Goal: Information Seeking & Learning: Check status

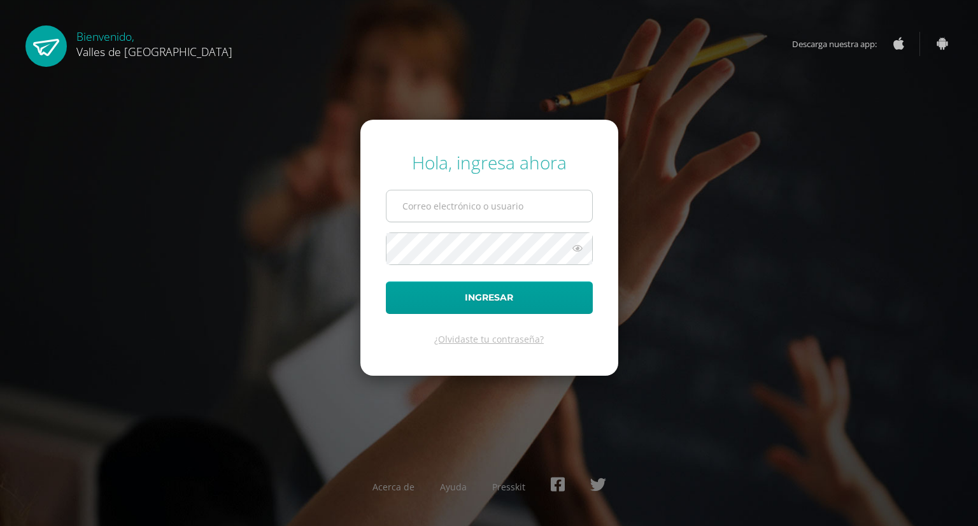
click at [467, 207] on input "text" at bounding box center [489, 205] width 206 height 31
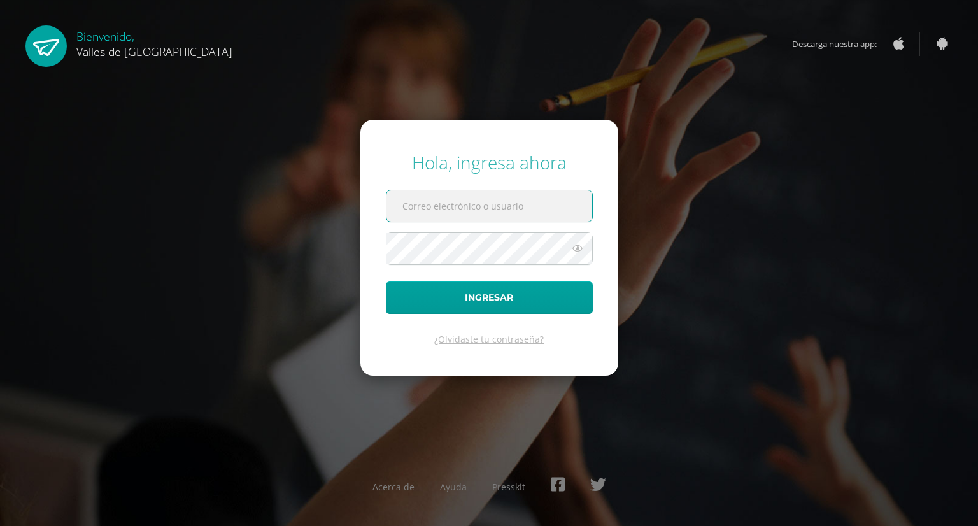
click at [528, 198] on input "text" at bounding box center [489, 205] width 206 height 31
type input "cristopherochoa@colegiovalles.com"
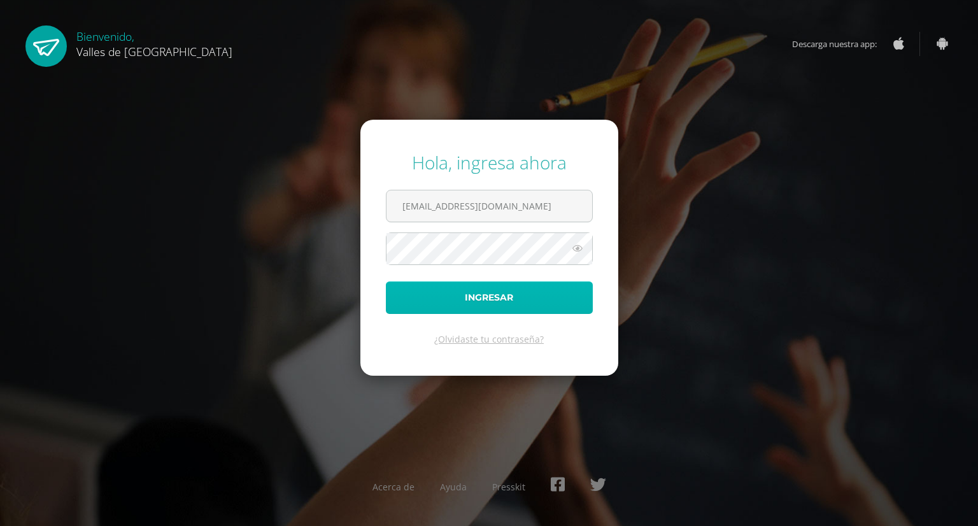
click at [461, 291] on button "Ingresar" at bounding box center [489, 297] width 207 height 32
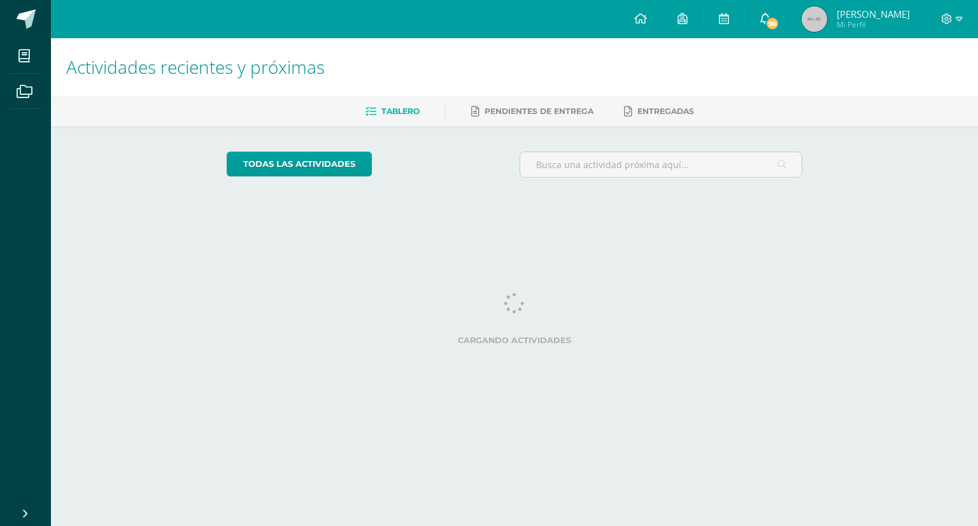
click at [762, 22] on icon at bounding box center [765, 18] width 10 height 11
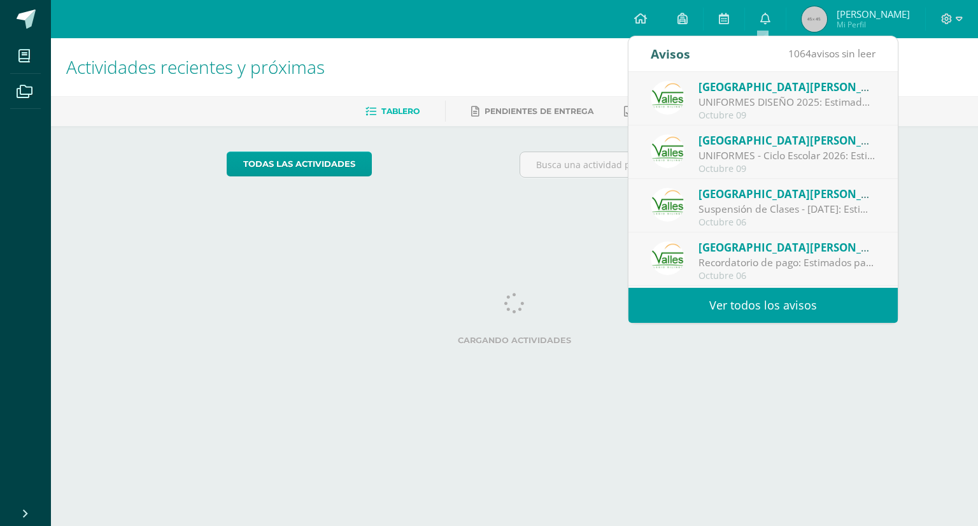
click at [853, 27] on span "Mi Perfil" at bounding box center [873, 24] width 73 height 11
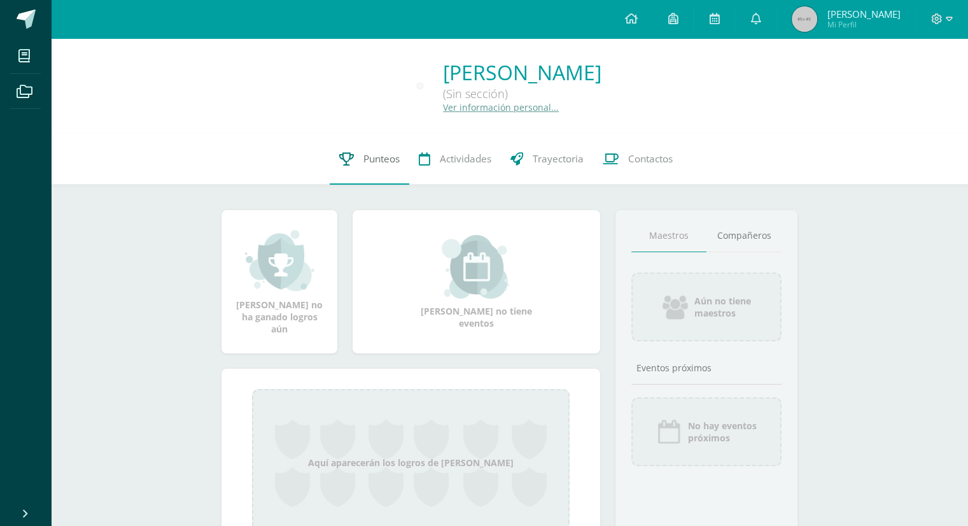
click at [347, 168] on link "Punteos" at bounding box center [370, 159] width 80 height 51
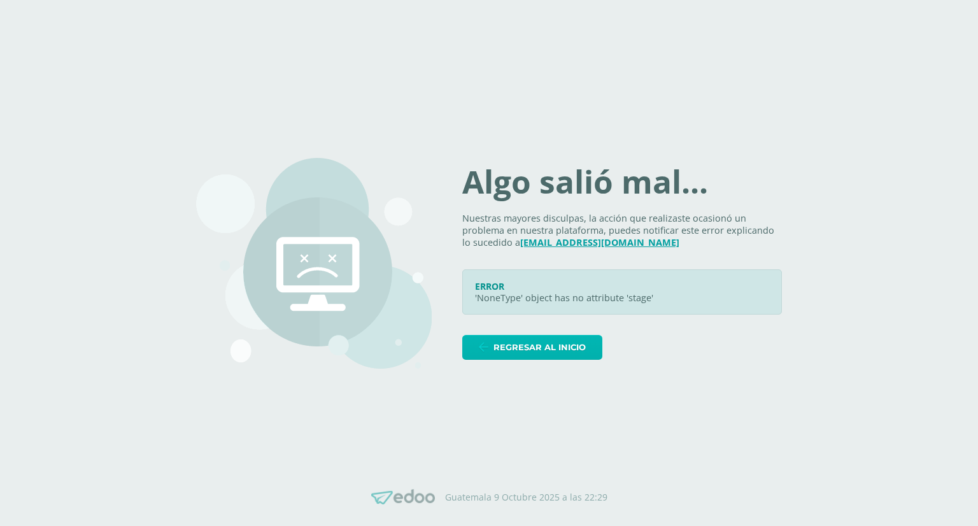
click at [546, 339] on span "Regresar al inicio" at bounding box center [539, 348] width 92 height 24
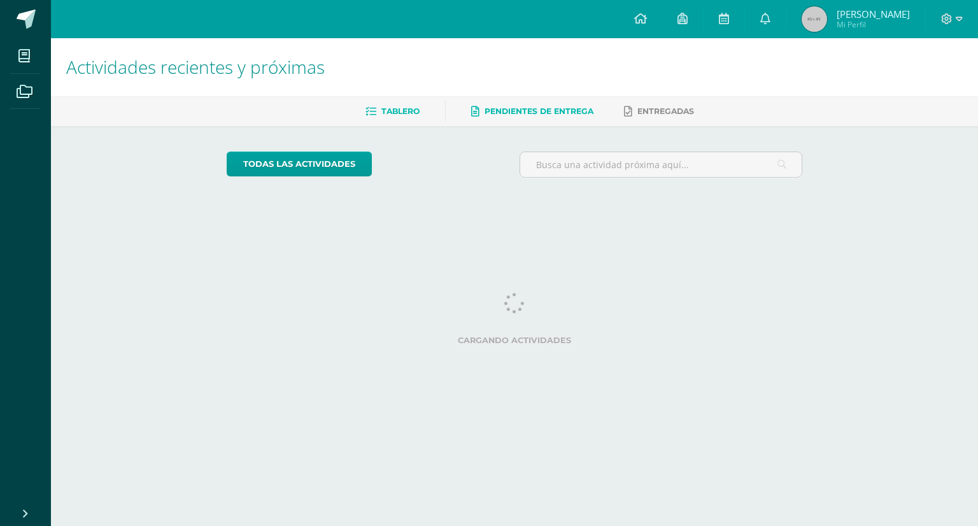
click at [506, 113] on span "Pendientes de entrega" at bounding box center [539, 111] width 109 height 10
click at [672, 7] on link at bounding box center [682, 19] width 41 height 38
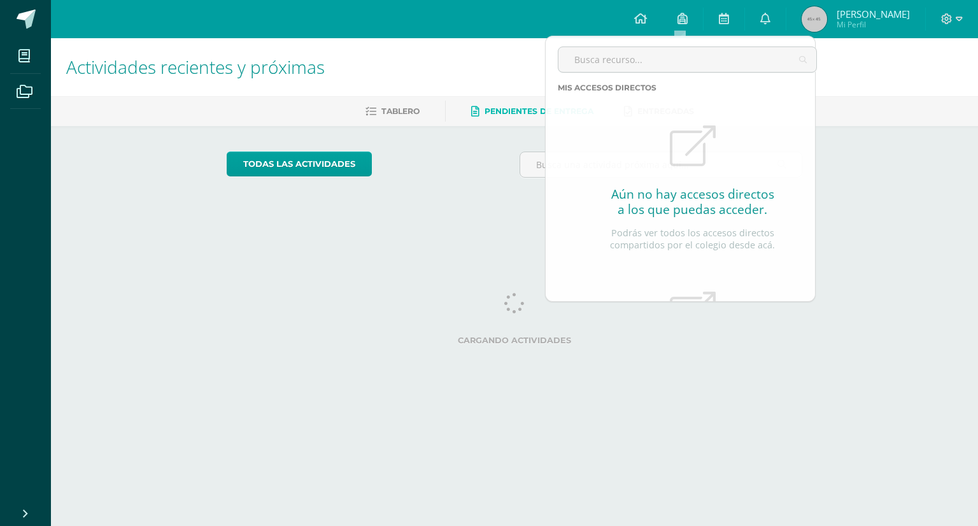
click at [816, 23] on img at bounding box center [814, 18] width 25 height 25
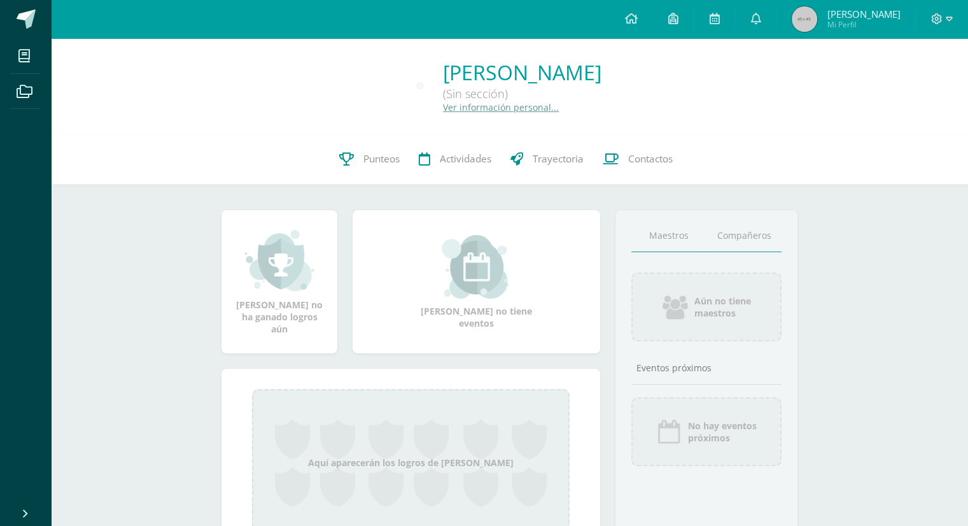
click at [756, 231] on link "Compañeros" at bounding box center [744, 236] width 75 height 32
click at [16, 43] on span at bounding box center [24, 55] width 29 height 29
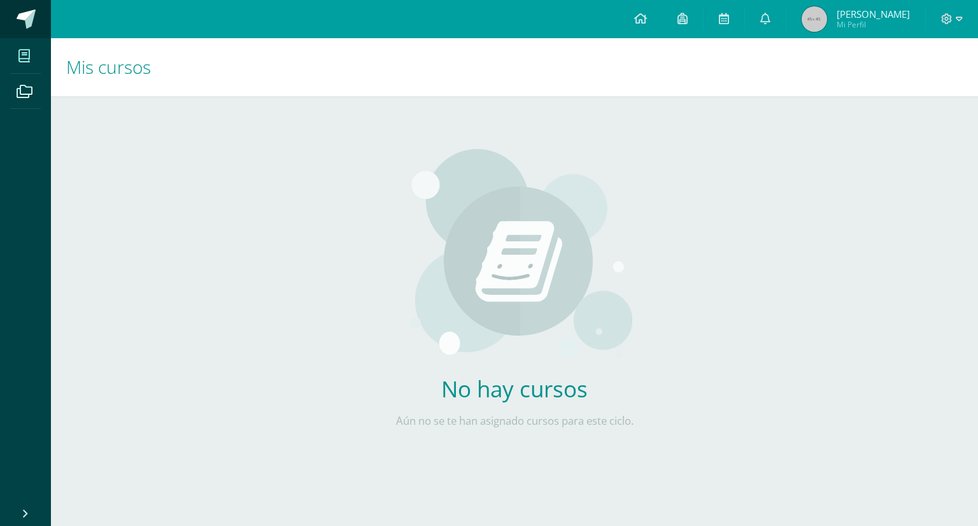
click at [24, 15] on span at bounding box center [26, 19] width 19 height 19
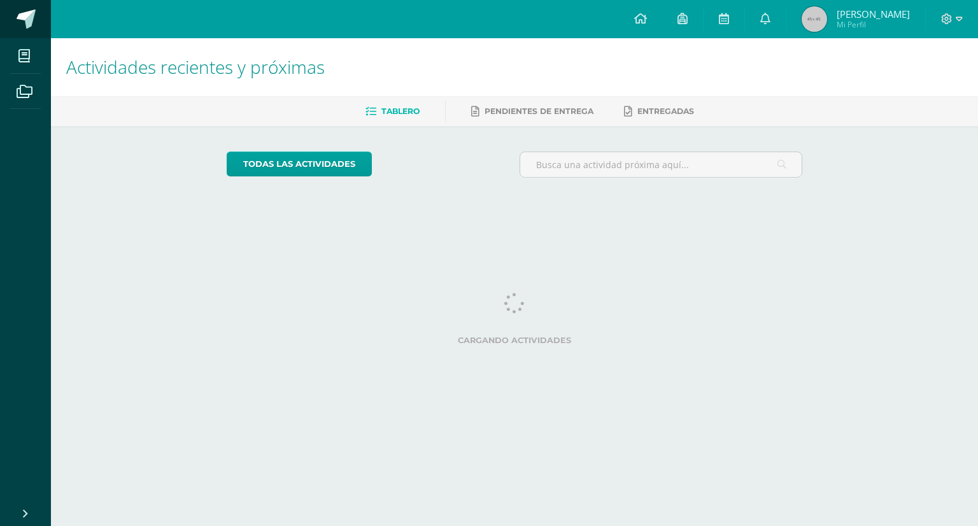
click at [36, 34] on link at bounding box center [25, 19] width 51 height 38
click at [36, 33] on link at bounding box center [25, 19] width 51 height 38
